Goal: Task Accomplishment & Management: Use online tool/utility

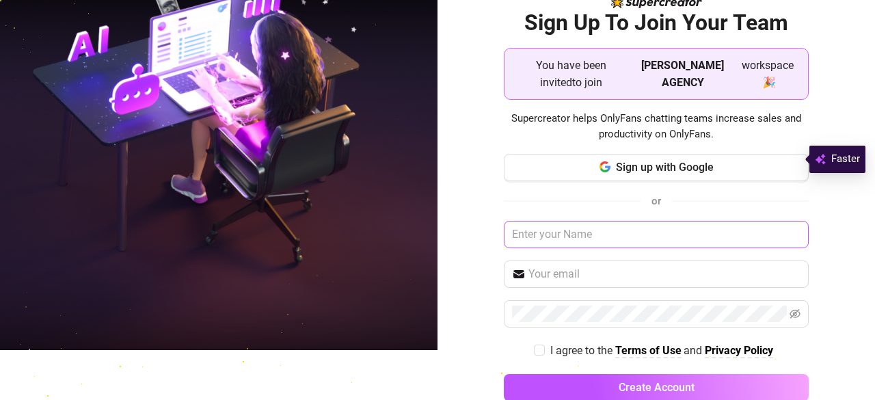
scroll to position [60, 0]
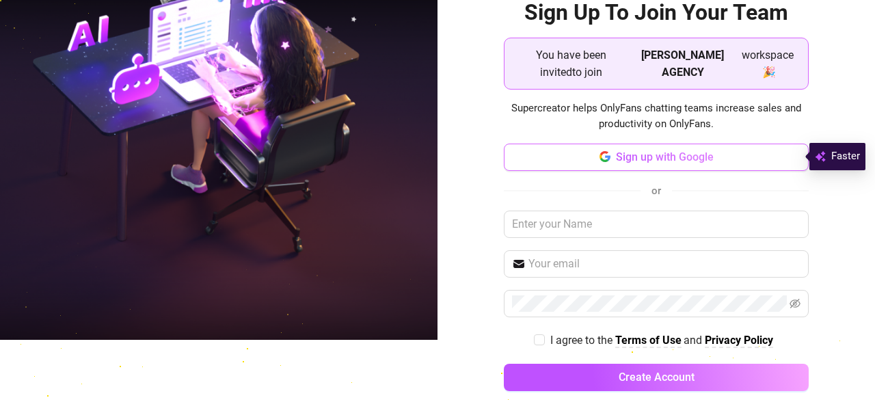
click at [652, 160] on span "Sign up with Google" at bounding box center [665, 156] width 98 height 13
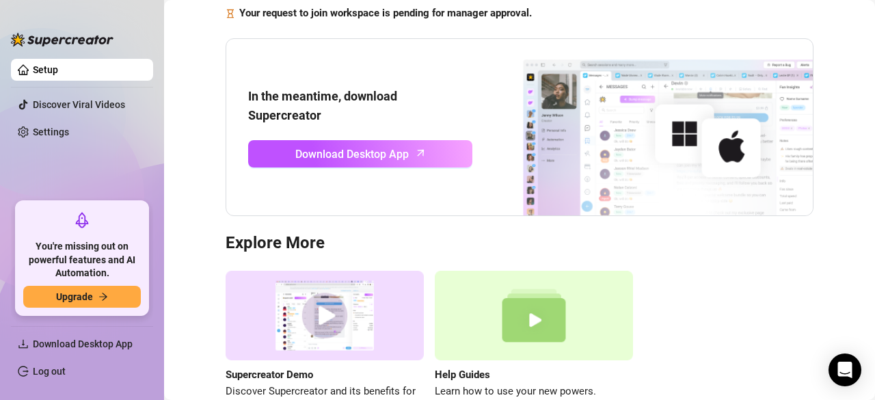
scroll to position [104, 0]
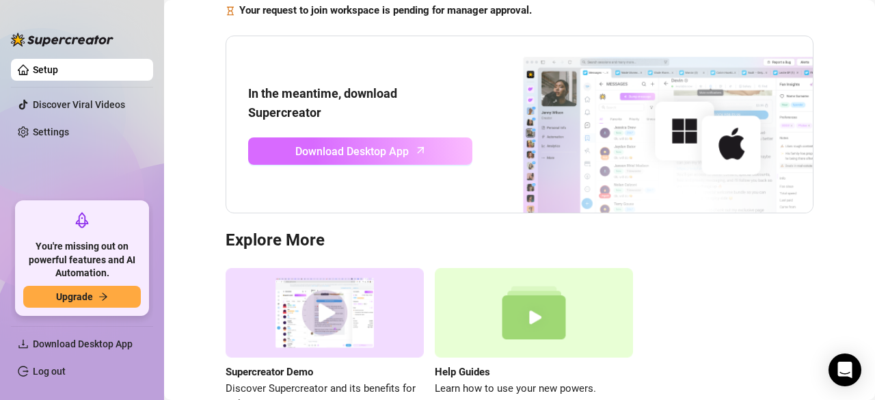
click at [394, 145] on span "Download Desktop App" at bounding box center [351, 151] width 113 height 17
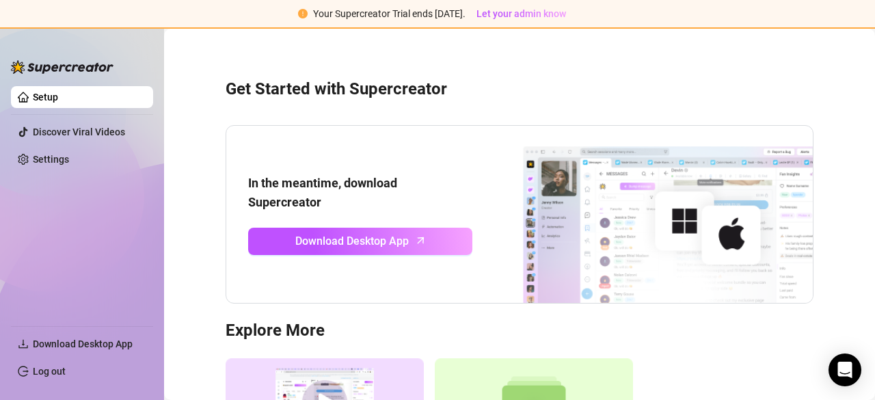
scroll to position [0, 0]
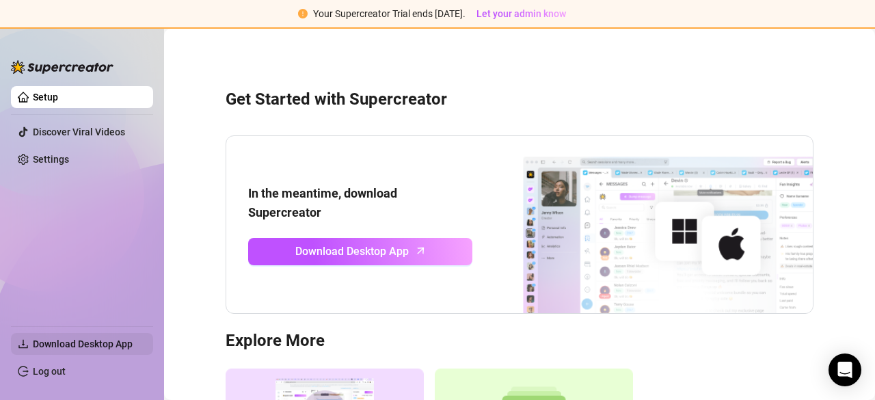
click at [89, 346] on span "Download Desktop App" at bounding box center [83, 343] width 100 height 11
